Goal: Communication & Community: Answer question/provide support

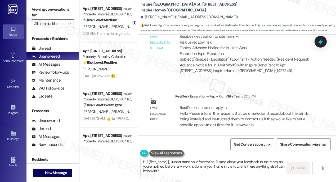
scroll to position [1194, 0]
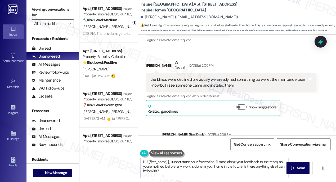
click at [184, 162] on textarea "Hi {{first_name}}, I understand your frustration. I'll pass along your feedback…" at bounding box center [215, 168] width 148 height 20
drag, startPoint x: 173, startPoint y: 170, endPoint x: 170, endPoint y: 159, distance: 11.6
click at [170, 159] on textarea "Hi {{first_name}}, I understand your frustration. I'll pass along your feedback…" at bounding box center [215, 168] width 148 height 20
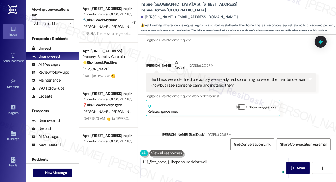
paste textarea "we emailed and texted about the blinds being installed and instructed them to c…"
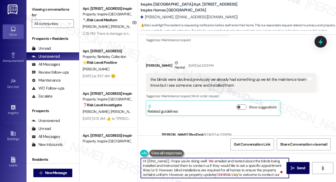
scroll to position [0, 0]
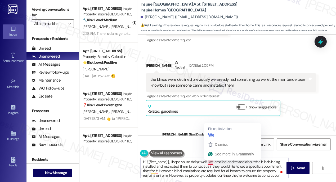
click at [208, 161] on textarea "Hi {{first_name}}, I hope you're doing well! we emailed and texted about the bl…" at bounding box center [215, 168] width 148 height 20
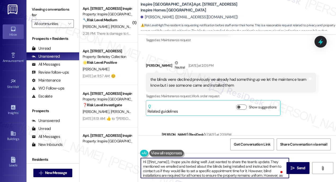
click at [271, 164] on textarea "Hi {{first_name}}, I hope you're doing well! Just wanted to share the team's up…" at bounding box center [215, 168] width 148 height 20
click at [271, 166] on textarea "Hi {{first_name}}, I hope you're doing well! Just wanted to share the team's up…" at bounding box center [215, 168] width 148 height 20
click at [165, 170] on textarea "Hi {{first_name}}, I hope you're doing well! Just wanted to share the team's up…" at bounding box center [215, 168] width 148 height 20
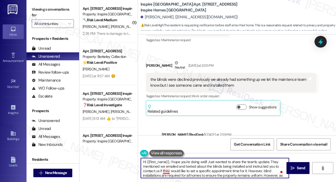
click at [165, 170] on textarea "Hi {{first_name}}, I hope you're doing well! Just wanted to share the team's up…" at bounding box center [215, 168] width 148 height 20
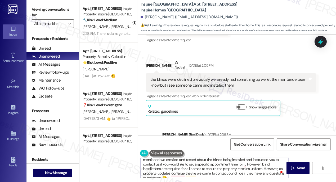
scroll to position [10, 0]
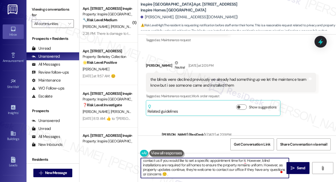
click at [192, 169] on textarea "Hi {{first_name}}, I hope you're doing well! Just wanted to share the team's up…" at bounding box center [215, 168] width 148 height 20
drag, startPoint x: 166, startPoint y: 174, endPoint x: 173, endPoint y: 172, distance: 6.6
click at [166, 174] on textarea "Hi {{first_name}}, I hope you're doing well! Just wanted to share the team's up…" at bounding box center [215, 168] width 148 height 20
click at [177, 174] on textarea "Hi {{first_name}}, I hope you're doing well! Just wanted to share the team's up…" at bounding box center [215, 168] width 148 height 20
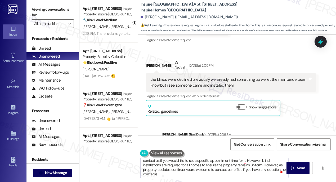
click at [167, 175] on textarea "Hi {{first_name}}, I hope you're doing well! Just wanted to share the team's up…" at bounding box center [215, 168] width 148 height 20
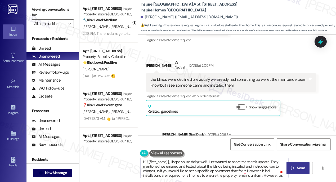
type textarea "Hi {{first_name}}, I hope you're doing well! Just wanted to share the team's up…"
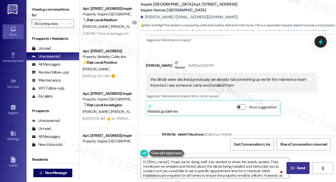
click at [293, 166] on icon "" at bounding box center [293, 168] width 4 height 4
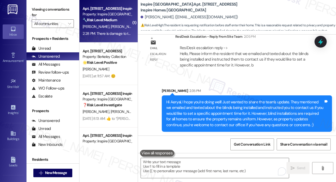
click at [113, 30] on div "2:28 PM: There is damage to the back door window frame as well as screen door d…" at bounding box center [107, 33] width 50 height 7
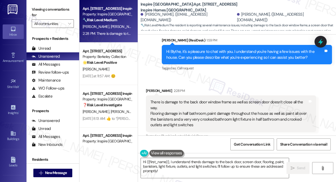
click at [208, 100] on div "There is damage to the back door window frame as well as screen door doesn't cl…" at bounding box center [229, 113] width 157 height 28
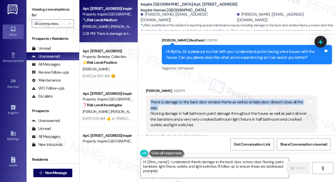
click at [208, 100] on div "There is damage to the back door window frame as well as screen door doesn't cl…" at bounding box center [229, 113] width 157 height 28
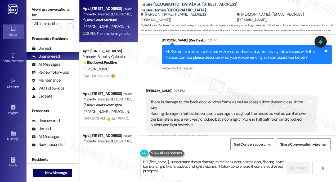
click at [213, 112] on div "There is damage to the back door window frame as well as screen door doesn't cl…" at bounding box center [229, 113] width 157 height 28
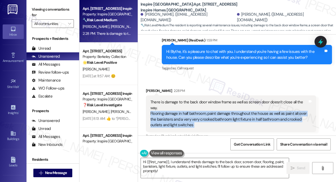
drag, startPoint x: 213, startPoint y: 112, endPoint x: 196, endPoint y: 110, distance: 17.1
click at [213, 112] on div "There is damage to the back door window frame as well as screen door doesn't cl…" at bounding box center [229, 113] width 157 height 28
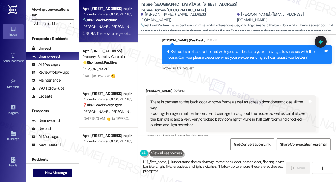
click at [164, 103] on div "There is damage to the back door window frame as well as screen door doesn't cl…" at bounding box center [229, 113] width 157 height 28
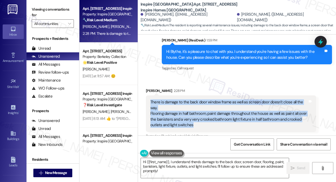
drag, startPoint x: 150, startPoint y: 100, endPoint x: 230, endPoint y: 126, distance: 84.1
click at [230, 126] on div "There is damage to the back door window frame as well as screen door doesn't cl…" at bounding box center [229, 113] width 158 height 28
copy div "There is damage to the back door window frame as well as screen door doesn't cl…"
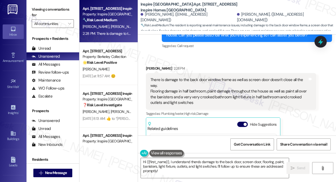
click at [46, 7] on label "Viewing conversations for" at bounding box center [53, 12] width 42 height 14
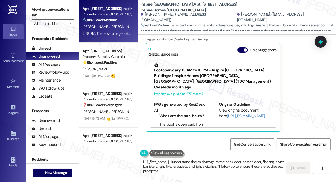
scroll to position [170, 0]
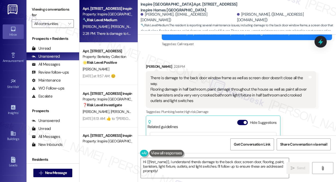
click at [160, 83] on div "There is damage to the back door window frame as well as screen door doesn't cl…" at bounding box center [229, 89] width 157 height 28
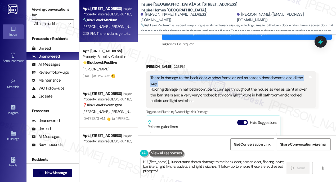
click at [160, 83] on div "There is damage to the back door window frame as well as screen door doesn't cl…" at bounding box center [229, 89] width 157 height 28
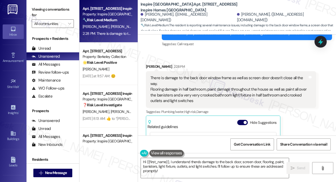
click at [176, 95] on div "There is damage to the back door window frame as well as screen door doesn't cl…" at bounding box center [229, 89] width 157 height 28
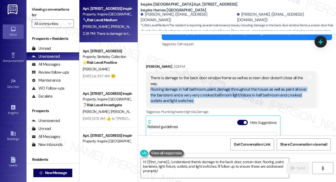
click at [176, 95] on div "There is damage to the back door window frame as well as screen door doesn't cl…" at bounding box center [229, 89] width 157 height 28
click at [242, 94] on div "There is damage to the back door window frame as well as screen door doesn't cl…" at bounding box center [229, 89] width 157 height 28
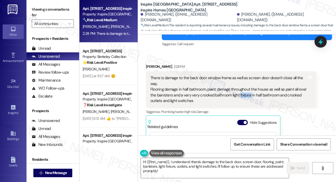
click at [242, 94] on div "There is damage to the back door window frame as well as screen door doesn't cl…" at bounding box center [229, 89] width 157 height 28
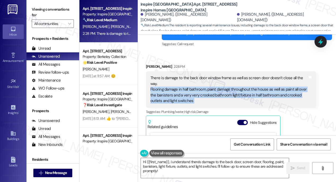
click at [242, 94] on div "There is damage to the back door window frame as well as screen door doesn't cl…" at bounding box center [229, 89] width 157 height 28
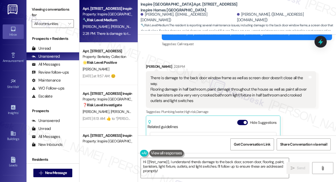
click at [37, 13] on label "Viewing conversations for" at bounding box center [53, 12] width 42 height 14
click at [227, 164] on textarea "Hi {{first_name}}, I understand there's damage to the back door, screen door, f…" at bounding box center [215, 168] width 148 height 20
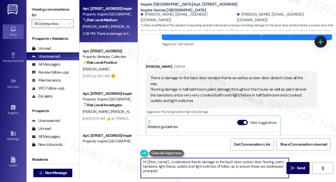
click at [227, 164] on textarea "Hi {{first_name}}, I understand there's damage to the back door, screen door, f…" at bounding box center [215, 168] width 148 height 20
click at [195, 172] on textarea "Hi {{first_name}}, I understand there's damage to the back door, screen door, f…" at bounding box center [215, 168] width 148 height 20
drag, startPoint x: 180, startPoint y: 172, endPoint x: 175, endPoint y: 162, distance: 11.3
click at [175, 162] on textarea "Hi {{first_name}}, I understand there's damage to the back door, screen door, f…" at bounding box center [215, 168] width 148 height 20
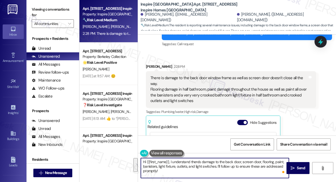
click at [170, 162] on textarea "Hi {{first_name}}, I understand there's damage to the back door, screen door, f…" at bounding box center [215, 168] width 148 height 20
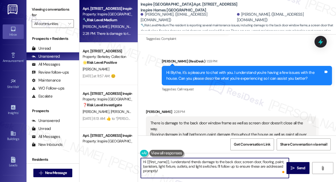
scroll to position [98, 0]
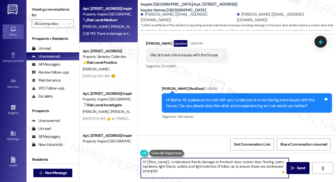
click at [173, 160] on textarea "Hi {{first_name}}, I understand there's damage to the back door, screen door, f…" at bounding box center [215, 168] width 148 height 20
click at [176, 163] on textarea "Hi {{first_name}}, I understand there's damage to the back door, screen door, f…" at bounding box center [215, 168] width 148 height 20
drag, startPoint x: 170, startPoint y: 160, endPoint x: 128, endPoint y: 159, distance: 41.9
click at [128, 159] on div "Apt. [STREET_ADDRESS] Inspire Homes Bonds Ranch Property: Inspire Bond Ranch 🔧 …" at bounding box center [208, 91] width 257 height 182
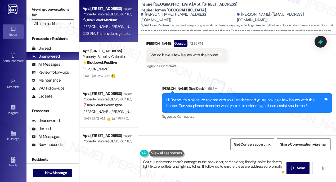
click at [46, 9] on label "Viewing conversations for" at bounding box center [53, 12] width 42 height 14
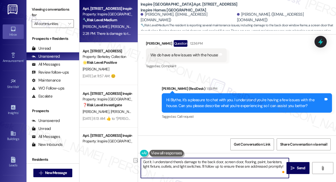
drag, startPoint x: 284, startPoint y: 165, endPoint x: 202, endPoint y: 164, distance: 82.4
click at [202, 164] on textarea "Got it. I understand there's damage to the back door, screen door, flooring, pa…" at bounding box center [215, 168] width 148 height 20
paste textarea "Hi {{first_name}}, thank you for letting me know about these issues. I want to …"
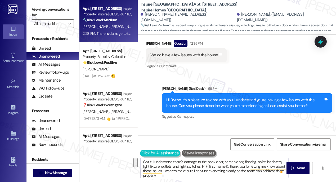
drag, startPoint x: 231, startPoint y: 165, endPoint x: 140, endPoint y: 155, distance: 90.9
click at [140, 157] on div "Got it. I understand there's damage to the back door, screen door, flooring, pa…" at bounding box center [212, 167] width 149 height 20
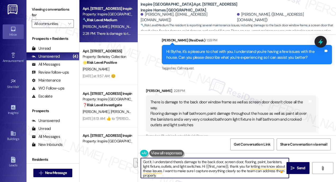
scroll to position [195, 0]
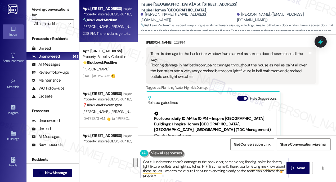
click at [210, 169] on textarea "Got it. I understand there's damage to the back door, screen door, flooring, pa…" at bounding box center [215, 168] width 148 height 20
drag, startPoint x: 203, startPoint y: 165, endPoint x: 231, endPoint y: 167, distance: 27.9
click at [231, 167] on textarea "Got it. I understand there's damage to the back door, screen door, flooring, pa…" at bounding box center [215, 168] width 148 height 20
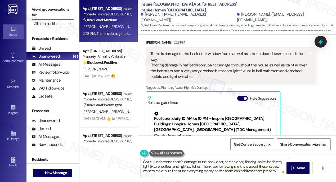
click at [45, 3] on div "Viewing conversations for All communities " at bounding box center [53, 16] width 53 height 33
click at [280, 170] on textarea "Got it. I understand there's damage to the back door, screen door, flooring, pa…" at bounding box center [215, 168] width 148 height 20
click at [37, 5] on label "Viewing conversations for" at bounding box center [53, 12] width 42 height 14
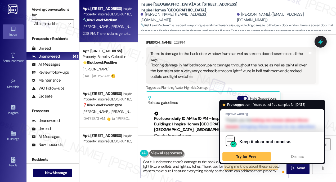
click at [277, 170] on textarea "Got it. I understand there's damage to the back door, screen door, flooring, pa…" at bounding box center [215, 168] width 148 height 20
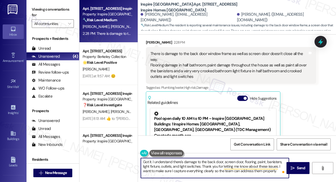
paste textarea "For the crooked bathroom light fixture, outlets, and switches — are they still …"
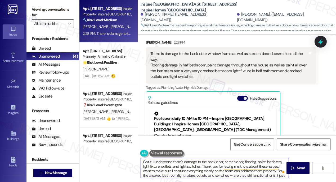
scroll to position [4, 0]
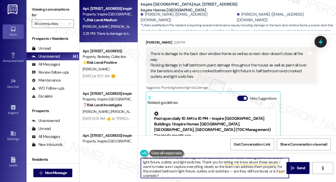
drag, startPoint x: 233, startPoint y: 171, endPoint x: 229, endPoint y: 171, distance: 4.2
click at [229, 171] on textarea "Got it. I understand there's damage to the back door, screen door, flooring, pa…" at bounding box center [215, 168] width 148 height 20
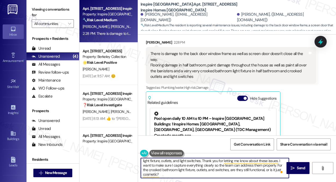
scroll to position [6, 0]
click at [173, 174] on textarea "Got it. I understand there's damage to the back door, screen door, flooring, pa…" at bounding box center [215, 168] width 148 height 20
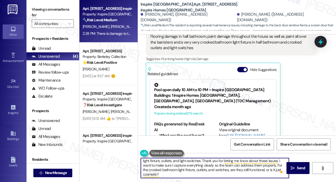
scroll to position [243, 0]
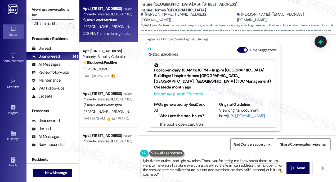
click at [37, 4] on div "Viewing conversations for All communities " at bounding box center [53, 16] width 53 height 33
click at [185, 174] on textarea "Got it. I understand there's damage to the back door, screen door, flooring, pa…" at bounding box center [215, 168] width 148 height 20
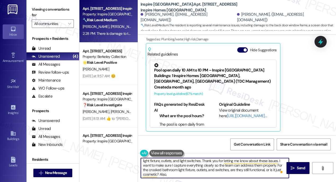
paste textarea "For the back door window frame and screen door, can you tell me how long you’ve…"
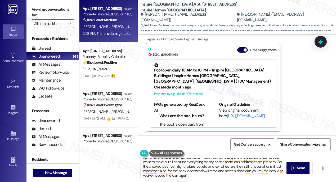
click at [40, 2] on div "Viewing conversations for All communities " at bounding box center [53, 16] width 53 height 33
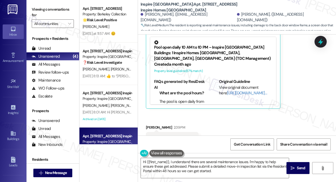
scroll to position [351, 0]
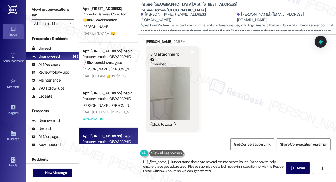
click at [169, 96] on button "Zoom image" at bounding box center [171, 93] width 40 height 53
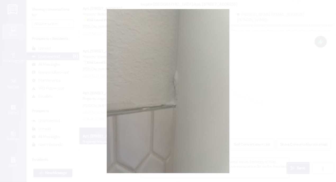
click at [266, 76] on button "Unzoom image" at bounding box center [168, 91] width 336 height 182
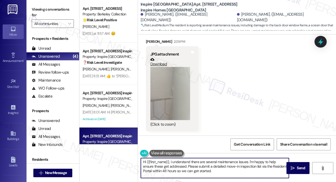
click at [182, 162] on textarea "Hi {{first_name}}, I understand there are several maintenance issues. I'm happy…" at bounding box center [215, 168] width 148 height 20
click at [219, 171] on textarea "Hi {{first_name}}, I understand there are several maintenance issues. I'm happy…" at bounding box center [215, 168] width 148 height 20
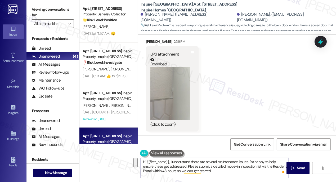
drag, startPoint x: 176, startPoint y: 165, endPoint x: 163, endPoint y: 162, distance: 12.9
click at [163, 162] on textarea "Hi {{first_name}}, I understand there are several maintenance issues. I'm happy…" at bounding box center [215, 168] width 148 height 20
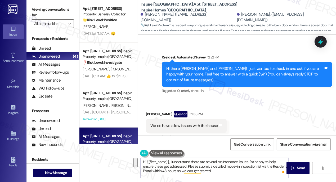
scroll to position [14, 0]
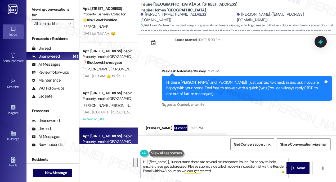
click at [230, 87] on div "Hi there [PERSON_NAME] and [PERSON_NAME]! I just wanted to check in and ask if …" at bounding box center [244, 88] width 157 height 17
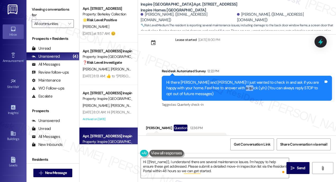
click at [230, 87] on div "Hi there [PERSON_NAME] and [PERSON_NAME]! I just wanted to check in and ask if …" at bounding box center [244, 88] width 157 height 17
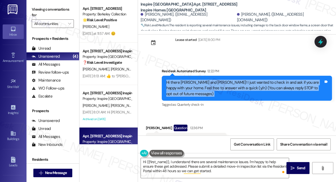
click at [230, 87] on div "Hi there [PERSON_NAME] and [PERSON_NAME]! I just wanted to check in and ask if …" at bounding box center [244, 88] width 157 height 17
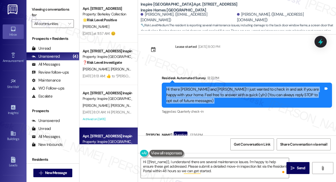
scroll to position [0, 0]
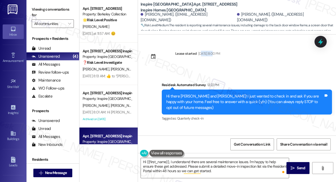
drag, startPoint x: 201, startPoint y: 51, endPoint x: 212, endPoint y: 54, distance: 11.1
click at [212, 54] on div "[DATE] 8:00 PM" at bounding box center [208, 54] width 23 height 6
click at [209, 167] on textarea "Hi {{first_name}}, I understand there are several maintenance issues. I'm happy…" at bounding box center [215, 168] width 148 height 20
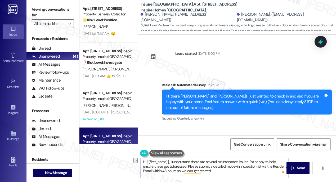
drag, startPoint x: 248, startPoint y: 161, endPoint x: 260, endPoint y: 160, distance: 11.7
click at [260, 160] on textarea "Hi {{first_name}}, I understand there are several maintenance issues. I'm happy…" at bounding box center [215, 168] width 148 height 20
click at [257, 160] on textarea "Hi {{first_name}}, I understand there are several maintenance issues. I'm happy…" at bounding box center [215, 168] width 148 height 20
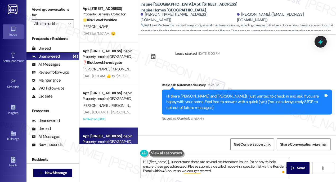
click at [43, 10] on label "Viewing conversations for" at bounding box center [53, 12] width 42 height 14
click at [211, 165] on textarea "Hi {{first_name}}, I understand there are several maintenance issues. I'm happy…" at bounding box center [215, 168] width 148 height 20
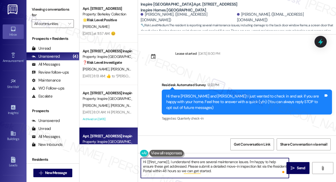
click at [211, 165] on textarea "Hi {{first_name}}, I understand there are several maintenance issues. I'm happy…" at bounding box center [215, 168] width 148 height 20
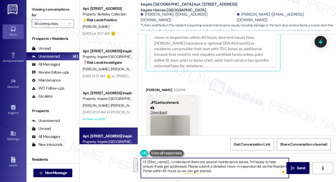
scroll to position [279, 0]
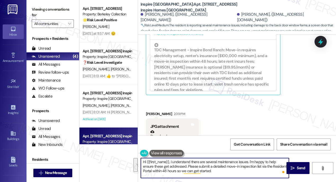
click at [193, 165] on textarea "Hi {{first_name}}, I understand there are several maintenance issues. I'm happy…" at bounding box center [215, 168] width 148 height 20
click at [207, 171] on textarea "Hi {{first_name}}, I understand there are several maintenance issues. I'm happy…" at bounding box center [215, 168] width 148 height 20
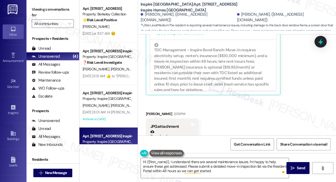
click at [45, 7] on label "Viewing conversations for" at bounding box center [53, 12] width 42 height 14
click at [160, 153] on button at bounding box center [166, 152] width 34 height 7
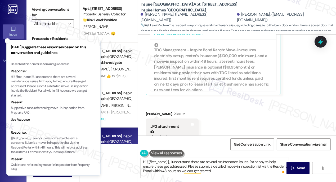
click at [42, 83] on p "Hi {{first_name}}, I understand there are several maintenance issues. I'm happy…" at bounding box center [51, 85] width 80 height 23
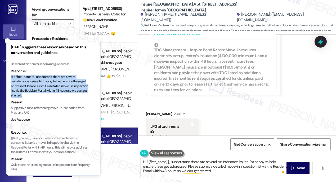
click at [42, 83] on p "Hi {{first_name}}, I understand there are several maintenance issues. I'm happy…" at bounding box center [51, 85] width 80 height 23
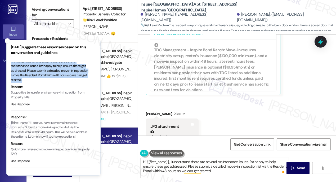
scroll to position [24, 0]
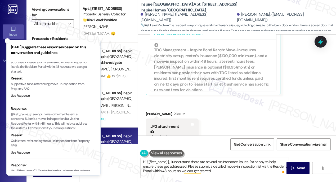
click at [49, 123] on p "{{first_name}}, I see you have some maintenance concerns. Submit a move-in insp…" at bounding box center [51, 121] width 80 height 19
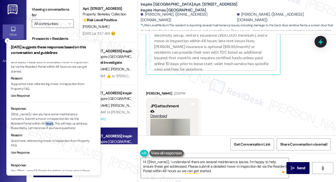
scroll to position [351, 0]
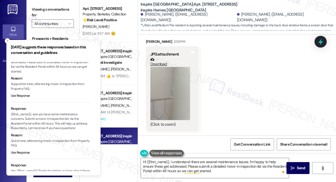
click at [41, 9] on label "Viewing conversations for" at bounding box center [53, 12] width 42 height 14
click at [196, 169] on textarea "Hi {{first_name}}, I understand there are several maintenance issues. I'm happy…" at bounding box center [215, 168] width 148 height 20
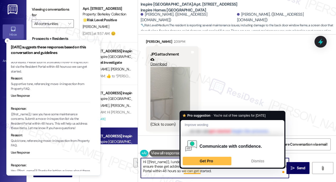
click at [196, 169] on textarea "Hi {{first_name}}, I understand there are several maintenance issues. I'm happy…" at bounding box center [215, 168] width 148 height 20
paste textarea "May! Welcome to [GEOGRAPHIC_DATA]! We’re thrilled to have you here. I’m sorry t…"
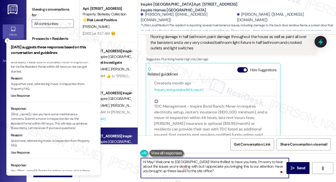
scroll to position [231, 0]
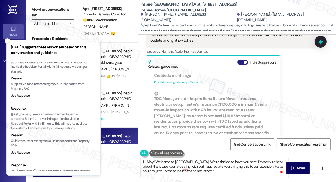
click at [245, 61] on span "button" at bounding box center [245, 61] width 3 height 3
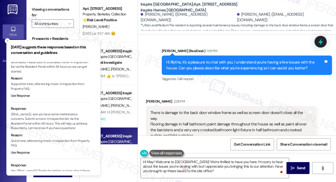
scroll to position [110, 0]
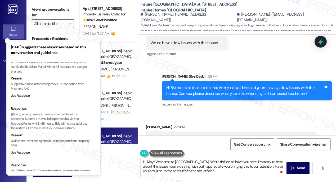
click at [201, 86] on div "Hi Blythe, it's a pleasure to chat with you. I understand you're having a few i…" at bounding box center [244, 90] width 157 height 11
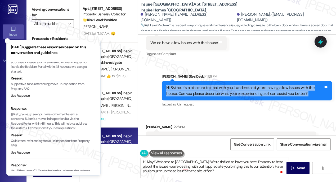
click at [201, 86] on div "Hi Blythe, it's a pleasure to chat with you. I understand you're having a few i…" at bounding box center [244, 90] width 157 height 11
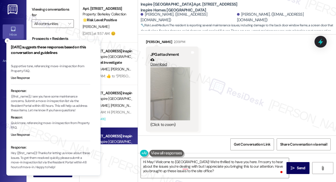
scroll to position [68, 0]
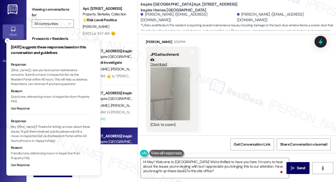
click at [270, 98] on div "Received via SMS [PERSON_NAME] 2:28 PM There is damage to the back door window …" at bounding box center [237, 39] width 198 height 191
click at [187, 164] on textarea "Hi May! Welcome to [GEOGRAPHIC_DATA]! We’re thrilled to have you here. I’m sorr…" at bounding box center [215, 168] width 148 height 20
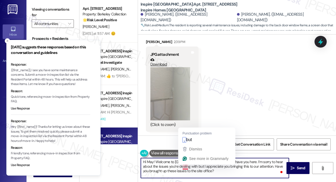
click at [187, 164] on textarea "Hi May! Welcome to [GEOGRAPHIC_DATA]! We’re thrilled to have you here. I’m sorr…" at bounding box center [215, 168] width 148 height 20
click at [221, 171] on textarea "Hi May! Welcome to [GEOGRAPHIC_DATA]! We’re thrilled to have you here. I’m sorr…" at bounding box center [215, 168] width 148 height 20
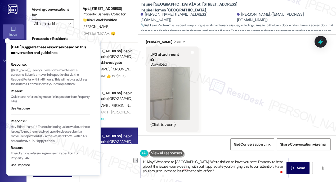
drag, startPoint x: 244, startPoint y: 161, endPoint x: 143, endPoint y: 161, distance: 100.5
click at [143, 161] on textarea "Hi May! Welcome to [GEOGRAPHIC_DATA]! We’re thrilled to have you here. I’m sorr…" at bounding box center [215, 168] width 148 height 20
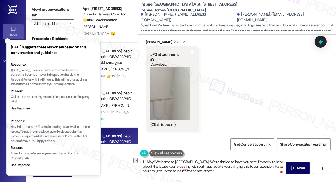
drag, startPoint x: 42, startPoint y: 7, endPoint x: 45, endPoint y: 9, distance: 2.9
click at [42, 7] on label "Viewing conversations for" at bounding box center [53, 12] width 42 height 14
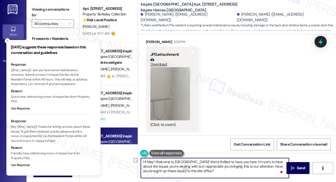
drag, startPoint x: 143, startPoint y: 160, endPoint x: 243, endPoint y: 160, distance: 100.2
click at [243, 160] on textarea "Hi May! Welcome to [GEOGRAPHIC_DATA]! We’re thrilled to have you here. I’m sorr…" at bounding box center [215, 168] width 148 height 20
paste textarea "thank you for letting me know about these issues."
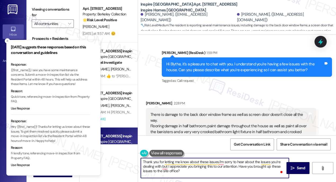
scroll to position [158, 0]
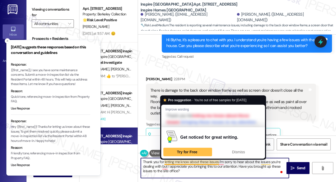
click at [219, 161] on textarea "Thank you for letting me know about these issues.I’m sorry to hear about the is…" at bounding box center [215, 168] width 148 height 20
click at [215, 162] on textarea "Thank you for letting me know about these issues.I’m sorry to hear about the is…" at bounding box center [215, 168] width 148 height 20
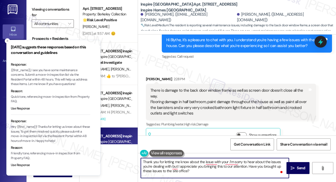
type textarea "Thank you for letting me know about the issues with your .I’m sorry to hear abo…"
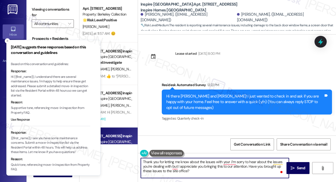
scroll to position [158, 0]
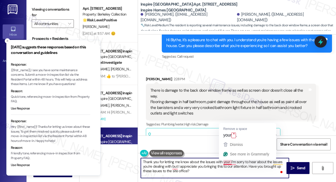
click at [231, 162] on textarea "Thank you for letting me know about the issues with your .I’m sorry to hear abo…" at bounding box center [215, 168] width 148 height 20
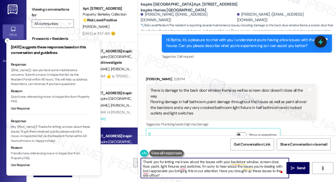
drag, startPoint x: 148, startPoint y: 169, endPoint x: 202, endPoint y: 166, distance: 53.9
click at [202, 166] on textarea "Thank you for letting me know about the issues with your backdoor window, scree…" at bounding box center [215, 168] width 148 height 20
drag, startPoint x: 219, startPoint y: 170, endPoint x: 201, endPoint y: 165, distance: 18.5
click at [201, 165] on textarea "Thank you for letting me know about the issues with your backdoor window, scree…" at bounding box center [215, 168] width 148 height 20
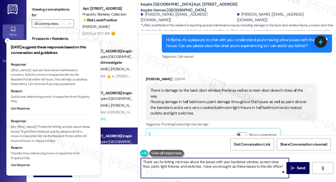
click at [184, 158] on textarea "Thank you for letting me know about the issues with your backdoor window, scree…" at bounding box center [215, 168] width 148 height 20
click at [149, 77] on div "Blythe Hanna 2:28 PM" at bounding box center [231, 79] width 170 height 7
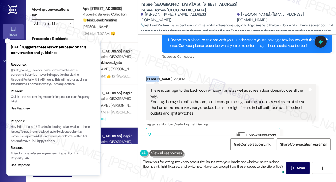
click at [149, 77] on div "Blythe Hanna 2:28 PM" at bounding box center [231, 79] width 170 height 7
click at [202, 165] on textarea "Thank you for letting me know about the issues with your backdoor window, scree…" at bounding box center [215, 168] width 148 height 20
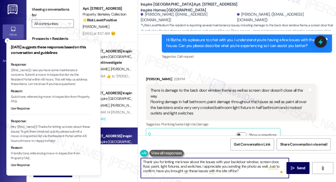
click at [244, 167] on textarea "Thank you for letting me know about the issues with your backdoor window, scree…" at bounding box center [215, 168] width 148 height 20
click at [181, 165] on textarea "Thank you for letting me know about the issues with your backdoor window, scree…" at bounding box center [215, 168] width 148 height 20
click at [261, 169] on textarea "Thank you for letting me know about the issues with your backdoor window, scree…" at bounding box center [215, 168] width 148 height 20
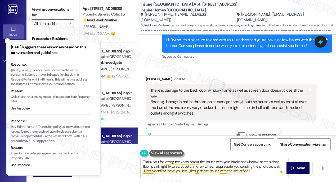
click at [199, 169] on textarea "Thank you for letting me know about the issues with your backdoor window, scree…" at bounding box center [215, 168] width 148 height 20
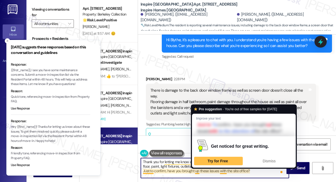
click at [199, 169] on textarea "Thank you for letting me know about the issues with your backdoor window, scree…" at bounding box center [215, 168] width 148 height 20
type textarea "Thank you for letting me know about the issues with your backdoor window, scree…"
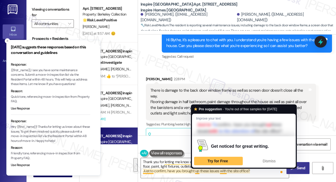
click at [298, 169] on span "Send" at bounding box center [301, 168] width 8 height 6
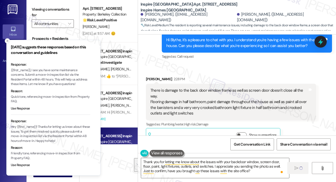
click at [8, 41] on icon "Close toast" at bounding box center [7, 40] width 3 height 3
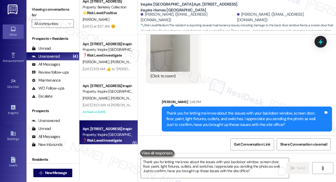
scroll to position [0, 0]
